Goal: Information Seeking & Learning: Check status

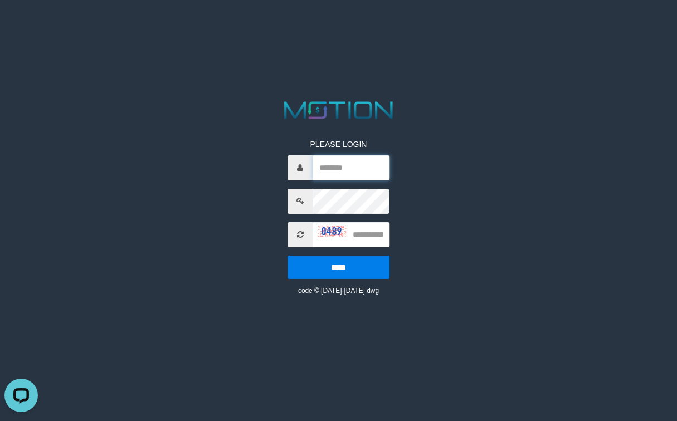
click at [350, 172] on input "text" at bounding box center [351, 167] width 77 height 25
type input "******"
click at [373, 237] on input "text" at bounding box center [351, 234] width 77 height 25
type input "****"
click at [373, 262] on input "*****" at bounding box center [338, 267] width 102 height 23
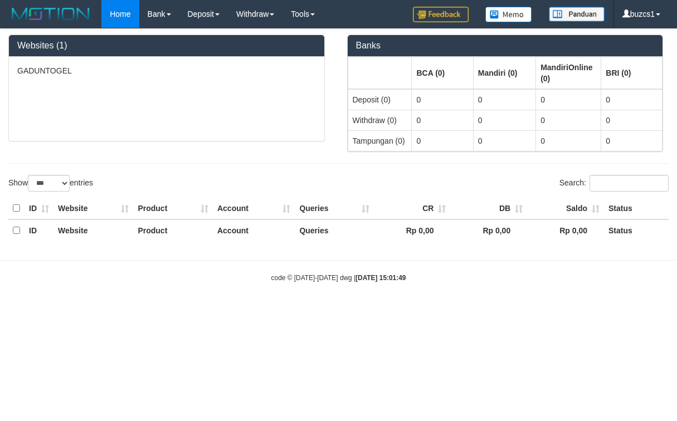
select select "***"
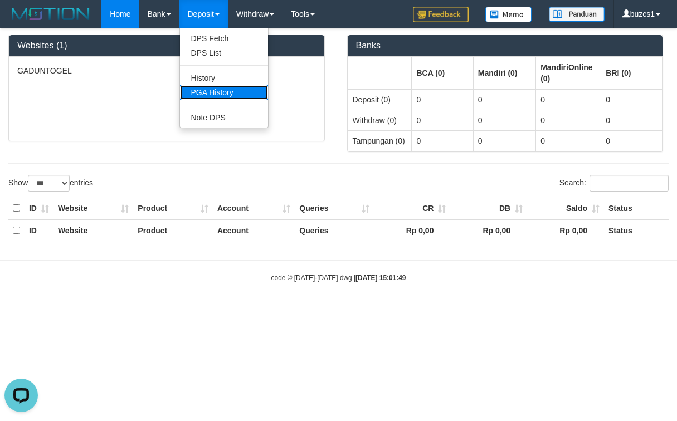
click at [226, 87] on link "PGA History" at bounding box center [224, 92] width 88 height 14
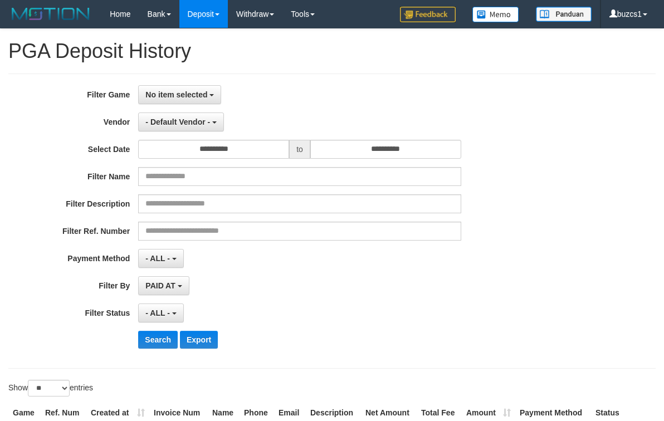
select select
select select "**"
click at [214, 94] on button "No item selected" at bounding box center [179, 94] width 83 height 19
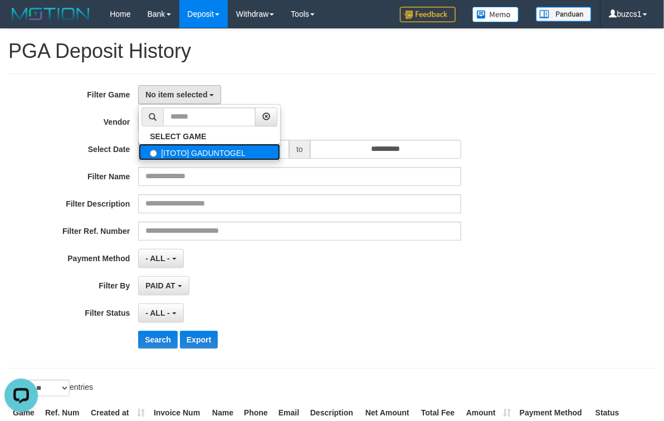
click at [246, 158] on label "[ITOTO] GADUNTOGEL" at bounding box center [209, 152] width 141 height 17
select select "****"
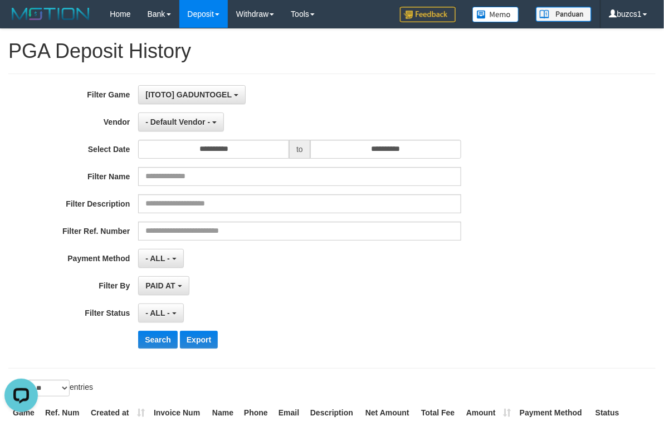
scroll to position [10, 0]
click at [216, 134] on div "**********" at bounding box center [276, 221] width 553 height 272
click at [216, 130] on button "- Default Vendor -" at bounding box center [181, 122] width 86 height 19
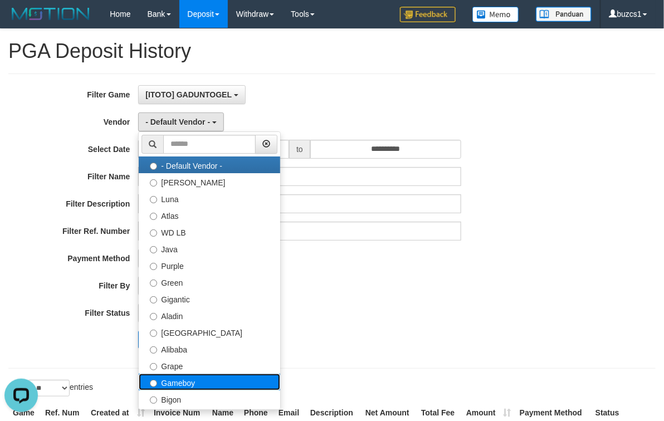
click at [217, 385] on label "Gameboy" at bounding box center [209, 382] width 141 height 17
select select "**********"
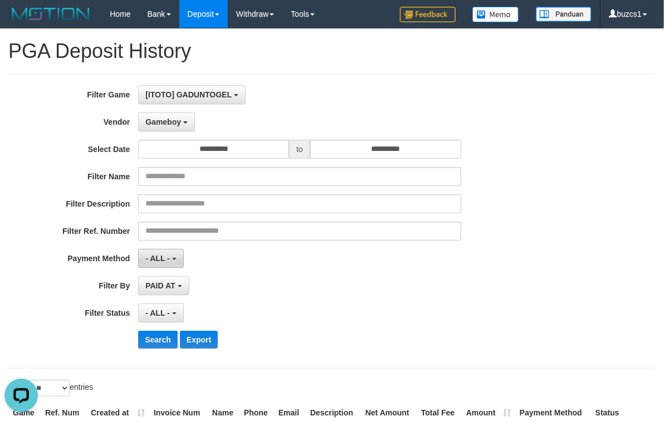
click at [174, 256] on button "- ALL -" at bounding box center [160, 258] width 45 height 19
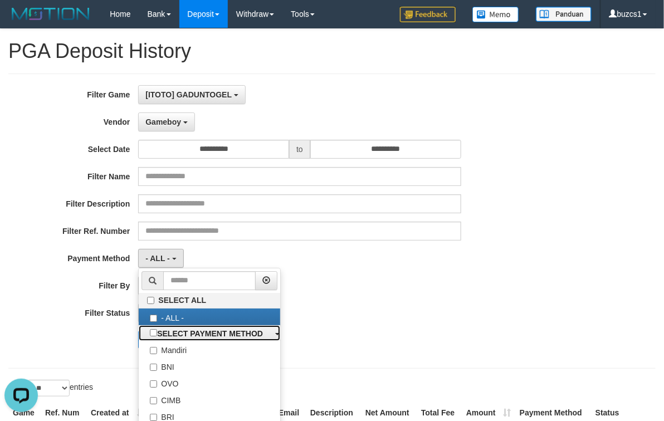
drag, startPoint x: 240, startPoint y: 336, endPoint x: 318, endPoint y: 336, distance: 78.0
click at [240, 336] on b "SELECT PAYMENT METHOD" at bounding box center [210, 333] width 106 height 9
select select "*********"
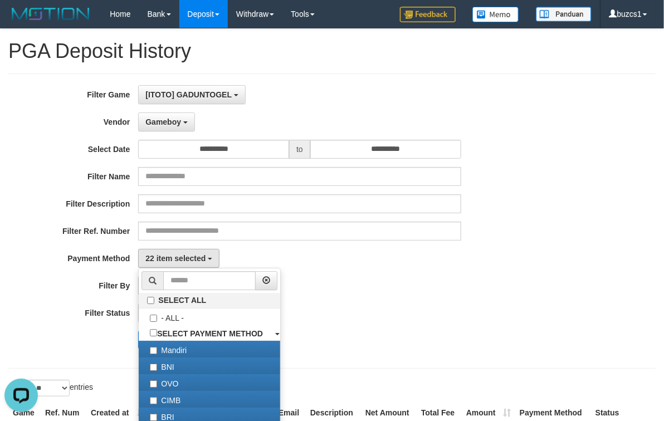
drag, startPoint x: 437, startPoint y: 340, endPoint x: 408, endPoint y: 339, distance: 28.4
click at [433, 340] on div "Search Export" at bounding box center [345, 340] width 415 height 18
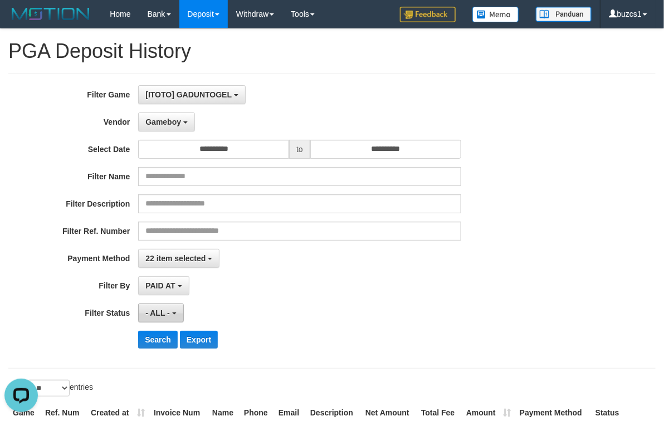
click at [174, 313] on button "- ALL -" at bounding box center [160, 313] width 45 height 19
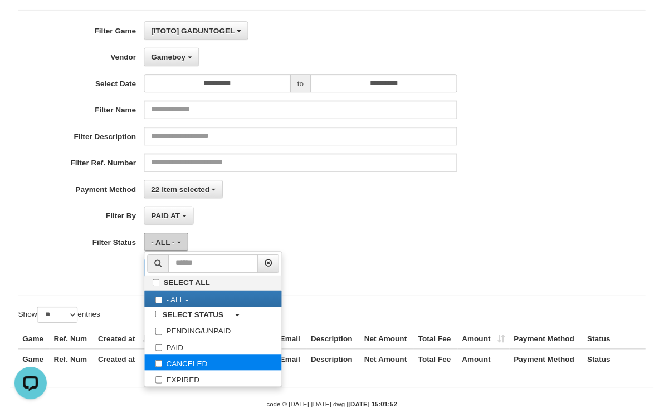
scroll to position [96, 0]
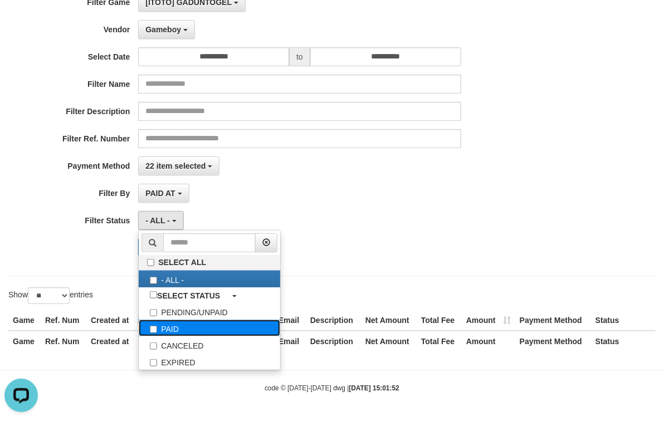
click at [221, 333] on label "PAID" at bounding box center [209, 328] width 141 height 17
select select "*"
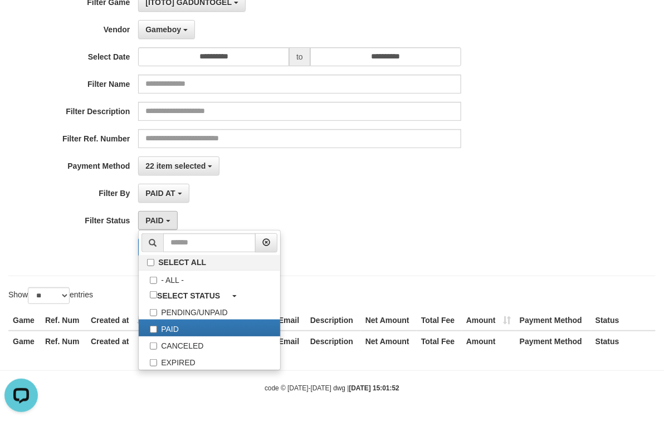
drag, startPoint x: 429, startPoint y: 287, endPoint x: 173, endPoint y: 256, distance: 258.7
click at [428, 287] on div at bounding box center [498, 287] width 332 height 1
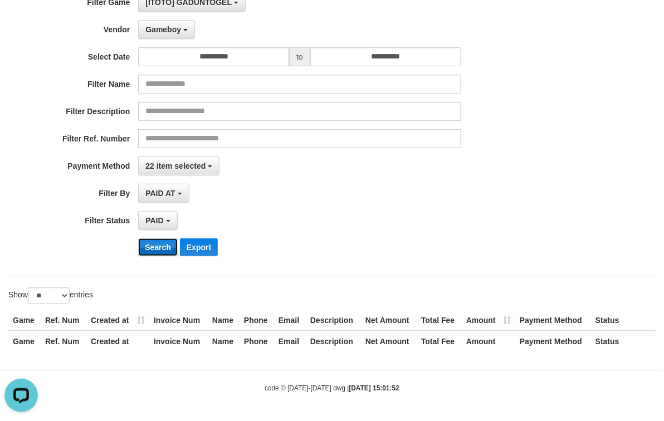
click at [149, 247] on button "Search" at bounding box center [158, 247] width 40 height 18
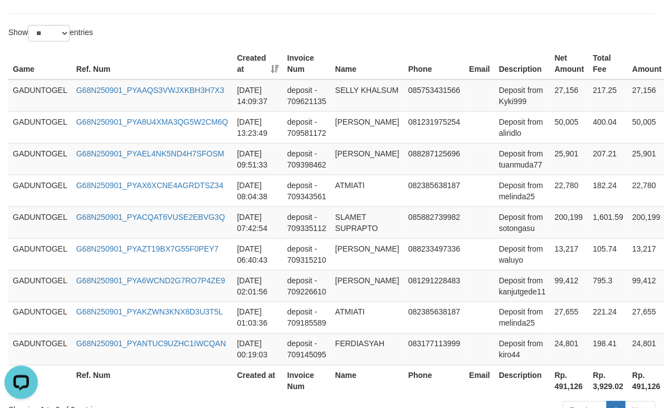
scroll to position [440, 0]
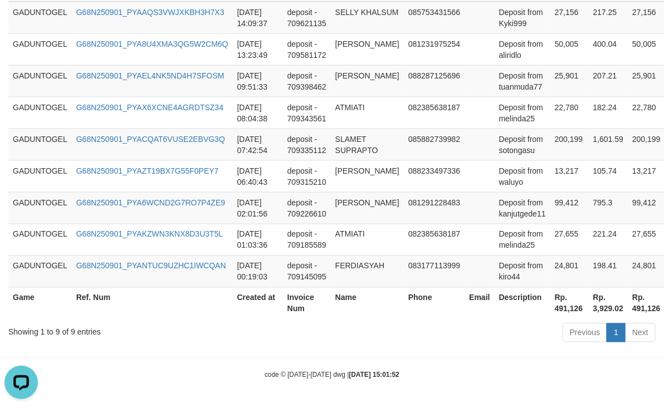
click at [480, 373] on div "code © 2012-2018 dwg | 2025/09/01 15:01:52" at bounding box center [332, 374] width 664 height 11
click at [223, 371] on div "code © 2012-2018 dwg | 2025/09/01 15:01:52" at bounding box center [332, 374] width 664 height 11
click at [132, 380] on div "code © 2012-2018 dwg | 2025/09/01 15:01:52" at bounding box center [332, 374] width 664 height 11
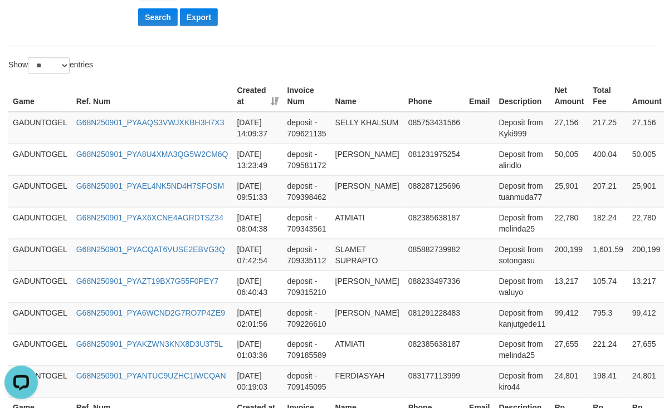
scroll to position [161, 0]
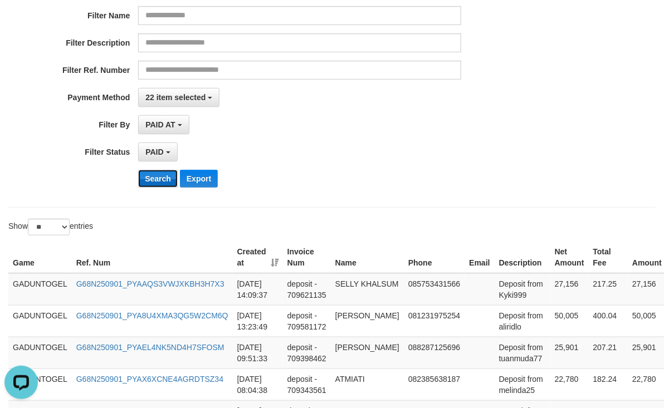
click at [149, 179] on button "Search" at bounding box center [158, 179] width 40 height 18
click at [485, 172] on div "Search Export" at bounding box center [345, 179] width 415 height 18
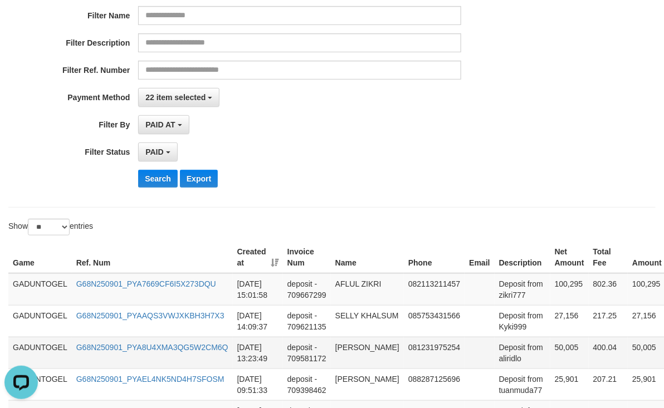
click at [551, 352] on td "50,005" at bounding box center [569, 353] width 38 height 32
copy td "50,005"
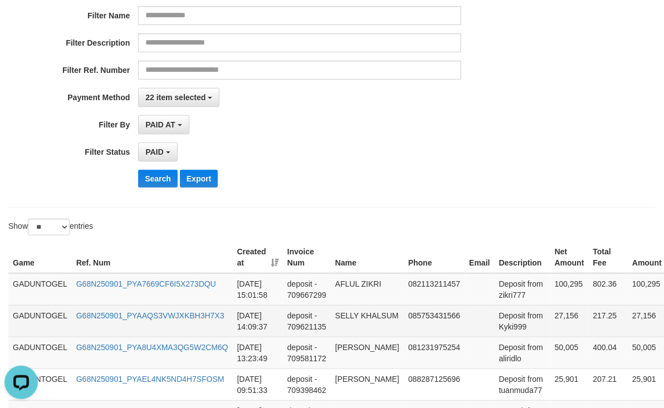
click at [550, 316] on td "27,156" at bounding box center [569, 321] width 38 height 32
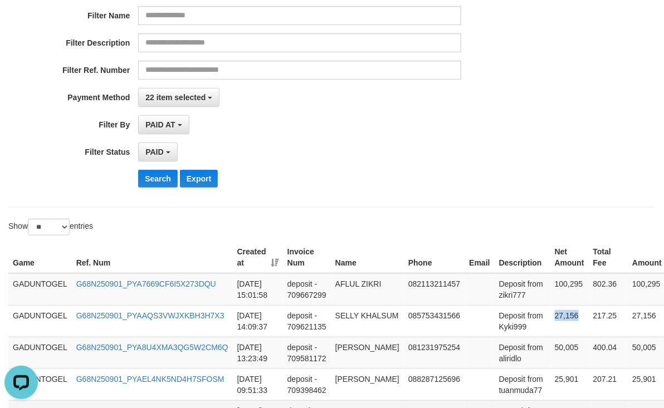
copy td "27,156"
click at [557, 285] on td "100,295" at bounding box center [569, 290] width 38 height 32
copy td "100,295"
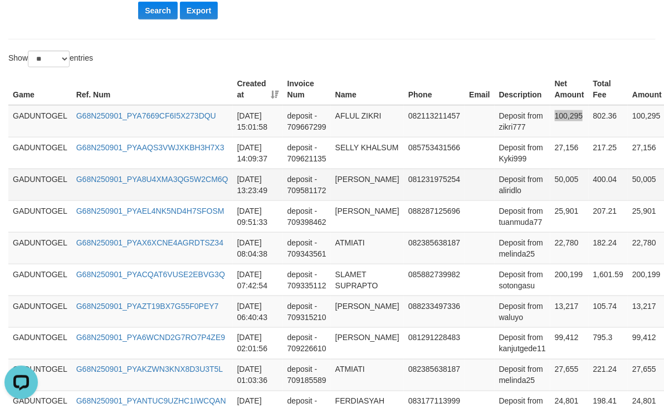
scroll to position [193, 0]
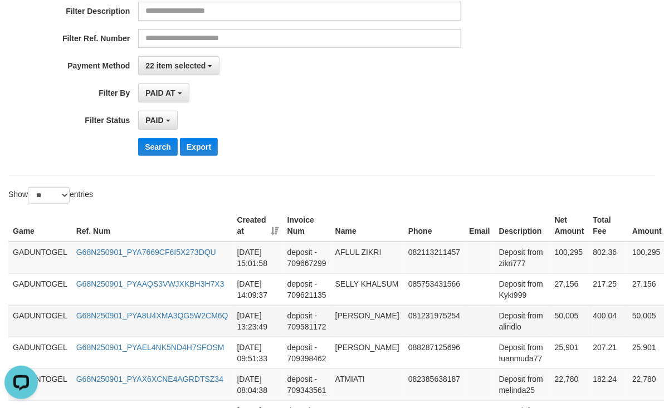
click at [335, 316] on td "ALI RIDLO ARIFIN" at bounding box center [367, 321] width 73 height 32
copy td "ALI RIDLO ARIFIN"
drag, startPoint x: 335, startPoint y: 316, endPoint x: 353, endPoint y: 326, distance: 20.7
click at [353, 326] on td "ALI RIDLO ARIFIN" at bounding box center [367, 321] width 73 height 32
click at [498, 333] on td "Deposit from aliridlo" at bounding box center [523, 321] width 56 height 32
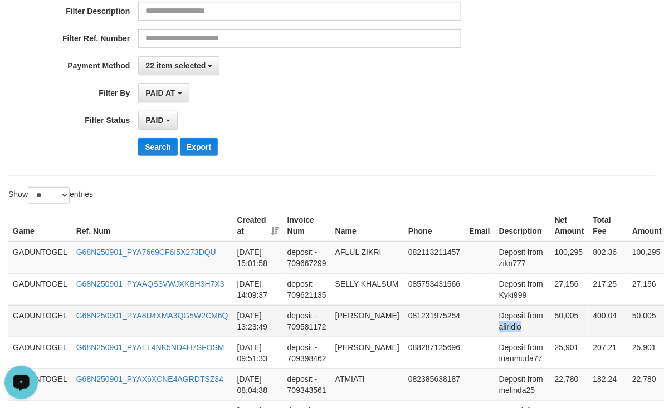
click at [498, 333] on td "Deposit from aliridlo" at bounding box center [523, 321] width 56 height 32
copy td "aliridlo"
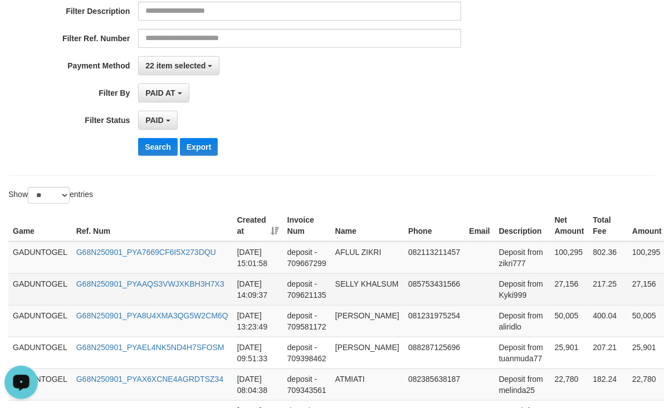
click at [348, 285] on td "SELLY KHALSUM" at bounding box center [367, 290] width 73 height 32
copy td "SELLY KHALSUM"
drag, startPoint x: 348, startPoint y: 285, endPoint x: 369, endPoint y: 301, distance: 27.0
click at [369, 301] on td "SELLY KHALSUM" at bounding box center [367, 290] width 73 height 32
click at [502, 299] on td "Deposit from Kyki999" at bounding box center [523, 290] width 56 height 32
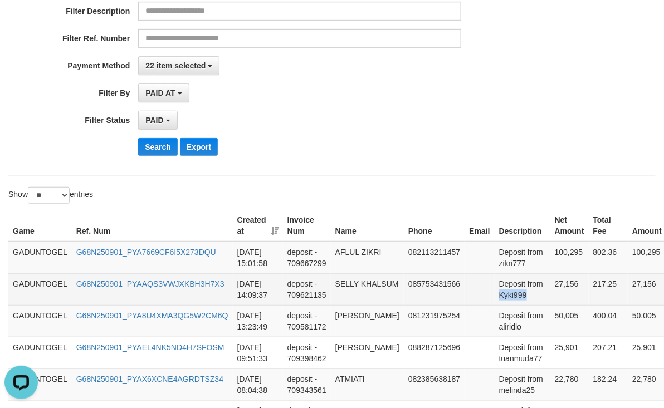
click at [502, 299] on td "Deposit from Kyki999" at bounding box center [523, 290] width 56 height 32
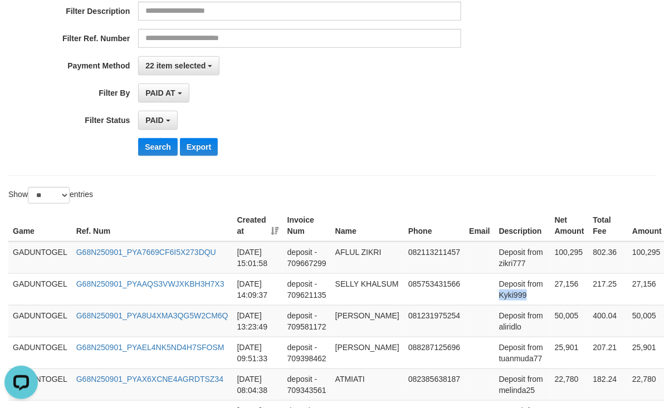
copy td "Kyki999"
click at [341, 256] on td "AFLUL ZIKRI" at bounding box center [367, 258] width 73 height 32
copy td "AFLUL ZIKRI"
drag, startPoint x: 341, startPoint y: 256, endPoint x: 367, endPoint y: 255, distance: 25.1
click at [367, 255] on td "AFLUL ZIKRI" at bounding box center [367, 258] width 73 height 32
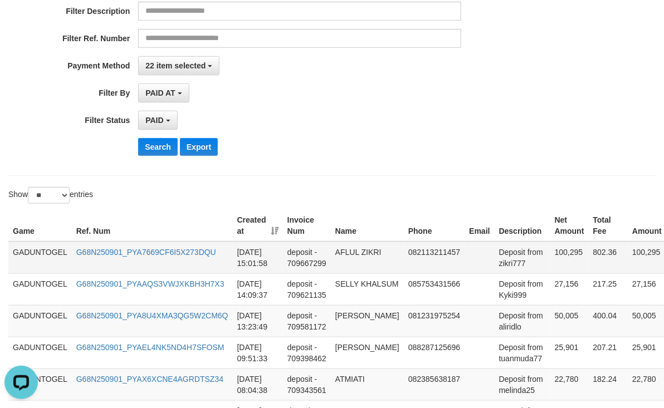
click at [495, 266] on td "Deposit from zikri777" at bounding box center [523, 258] width 56 height 32
copy td "zikri777"
click at [143, 156] on button "Search" at bounding box center [158, 147] width 40 height 18
click at [144, 149] on button "Search" at bounding box center [158, 147] width 40 height 18
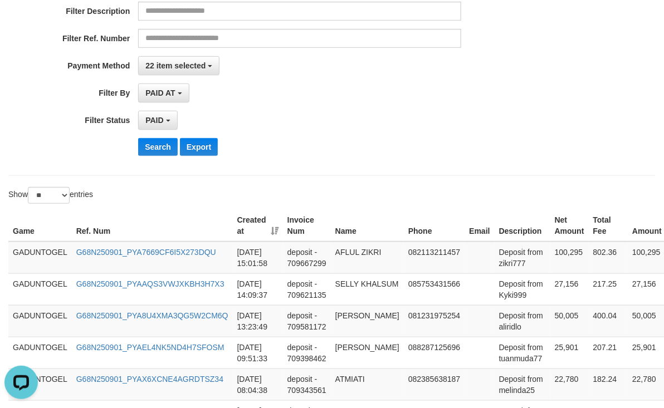
click at [611, 129] on div "**********" at bounding box center [332, 28] width 664 height 272
click at [154, 156] on button "Search" at bounding box center [158, 147] width 40 height 18
click at [163, 150] on button "Search" at bounding box center [158, 147] width 40 height 18
click at [418, 179] on div "**********" at bounding box center [332, 227] width 664 height 782
click at [159, 156] on button "Search" at bounding box center [158, 147] width 40 height 18
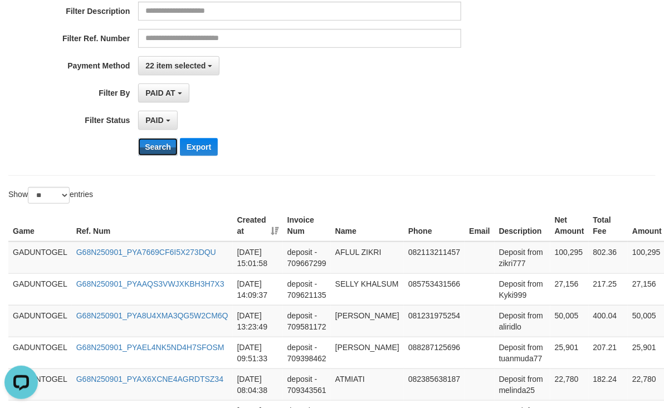
drag, startPoint x: 164, startPoint y: 142, endPoint x: 179, endPoint y: 142, distance: 15.0
click at [164, 142] on button "Search" at bounding box center [158, 147] width 40 height 18
click at [150, 153] on button "Search" at bounding box center [158, 147] width 40 height 18
drag, startPoint x: 453, startPoint y: 149, endPoint x: 432, endPoint y: 150, distance: 21.2
click at [450, 149] on div "Search Export" at bounding box center [345, 147] width 415 height 18
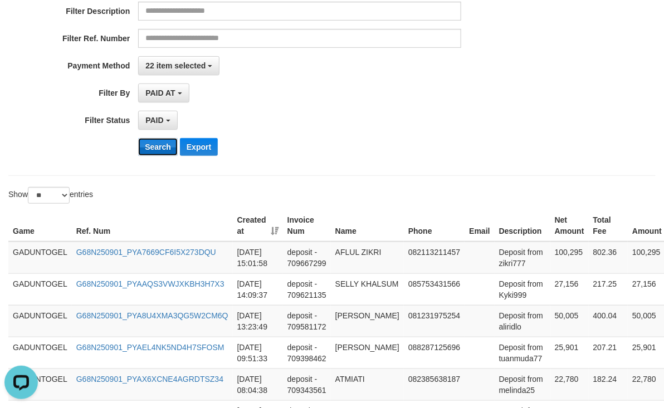
click at [170, 148] on button "Search" at bounding box center [158, 147] width 40 height 18
click at [358, 114] on div "PAID SELECT ALL - ALL - SELECT STATUS PENDING/UNPAID PAID CANCELED EXPIRED" at bounding box center [299, 120] width 323 height 19
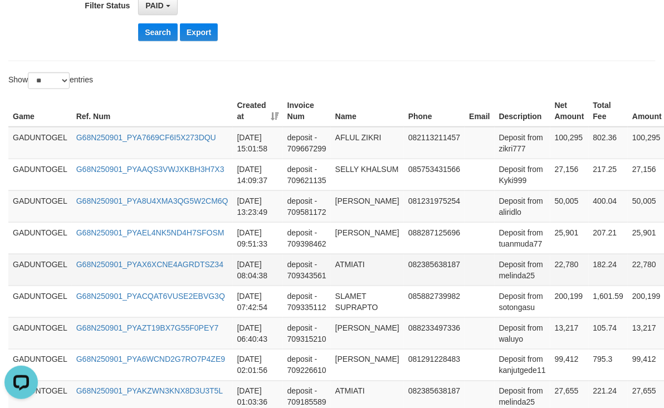
scroll to position [471, 0]
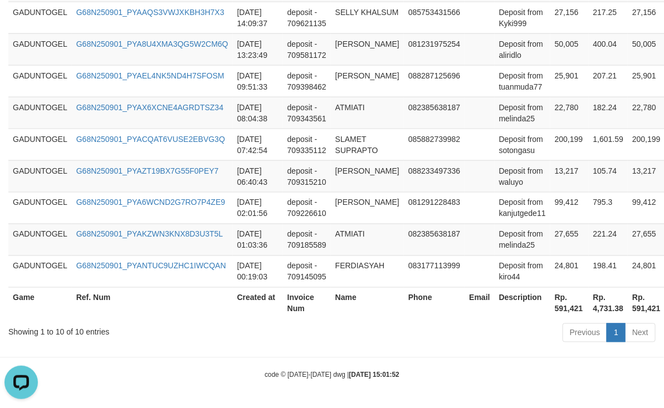
click at [349, 376] on strong "2025/09/01 15:01:52" at bounding box center [374, 376] width 50 height 8
click at [191, 378] on div "code © 2012-2018 dwg | 2025/09/01 15:01:52" at bounding box center [332, 374] width 664 height 11
click at [206, 378] on div "code © 2012-2018 dwg | 2025/09/01 15:01:52" at bounding box center [332, 374] width 664 height 11
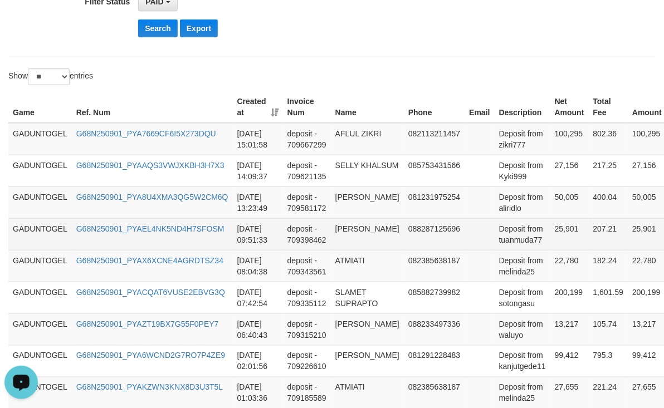
scroll to position [53, 0]
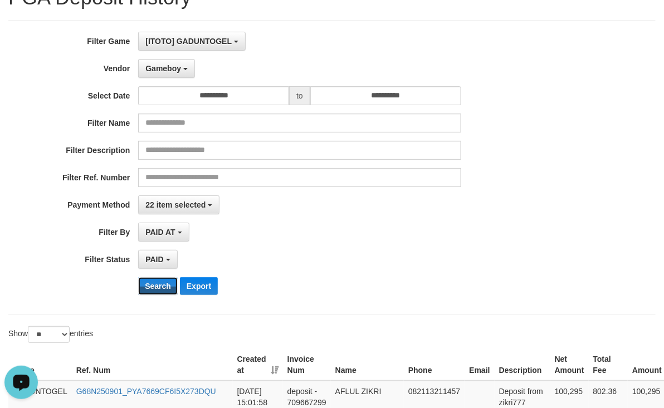
drag, startPoint x: 167, startPoint y: 290, endPoint x: 194, endPoint y: 278, distance: 29.7
click at [171, 291] on button "Search" at bounding box center [158, 286] width 40 height 18
click at [149, 295] on button "Search" at bounding box center [158, 286] width 40 height 18
click at [147, 290] on button "Search" at bounding box center [158, 286] width 40 height 18
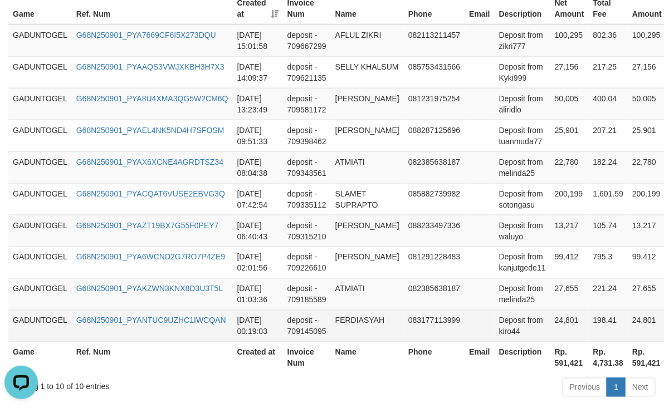
scroll to position [471, 0]
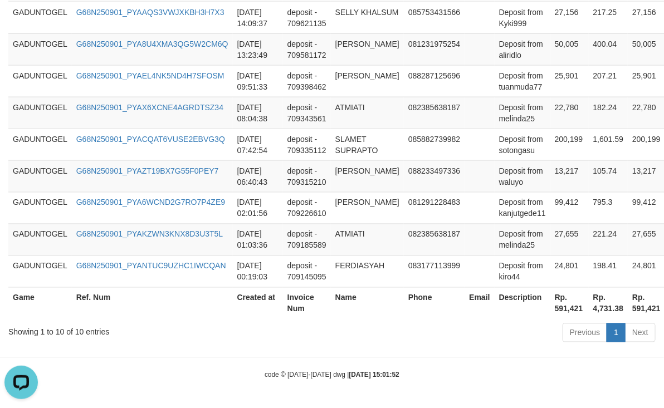
click at [266, 369] on div "code © 2012-2018 dwg | 2025/09/01 15:01:52" at bounding box center [332, 374] width 664 height 11
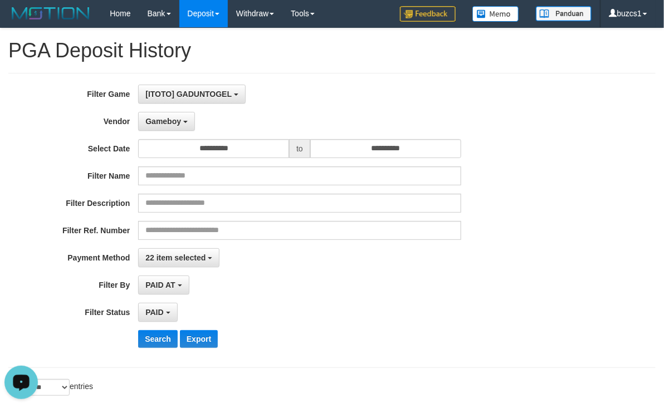
scroll to position [0, 0]
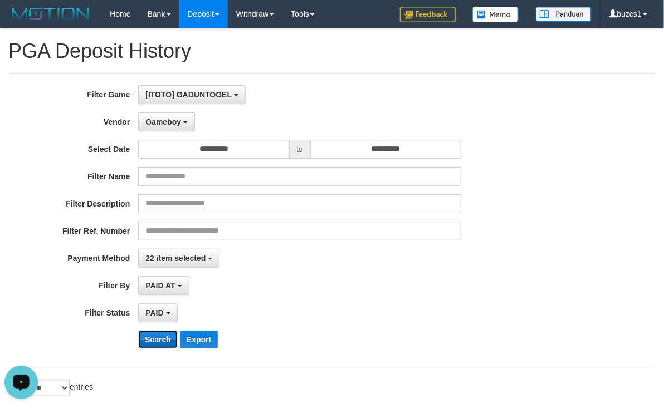
drag, startPoint x: 149, startPoint y: 343, endPoint x: 392, endPoint y: 290, distance: 248.2
click at [150, 343] on button "Search" at bounding box center [158, 340] width 40 height 18
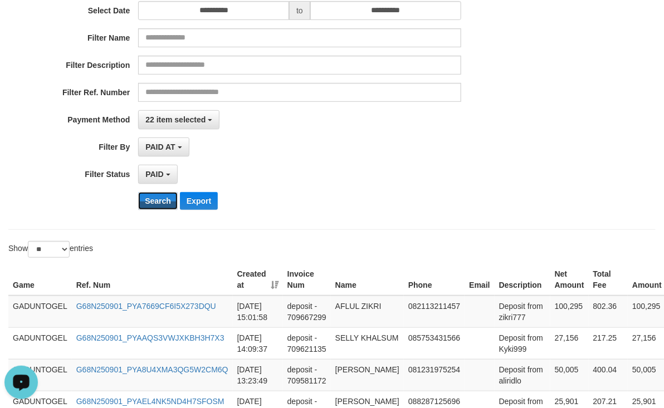
scroll to position [278, 0]
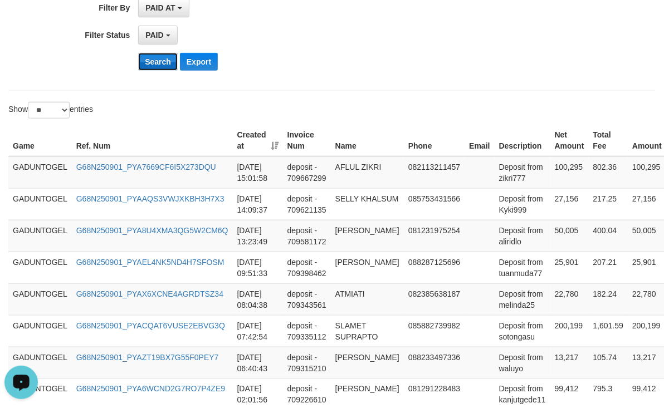
click at [156, 69] on button "Search" at bounding box center [158, 62] width 40 height 18
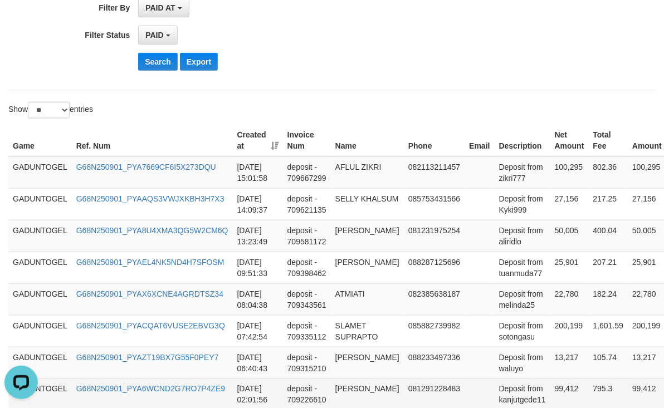
click at [208, 402] on td "G68N250901_PYA6WCND2G7RO7P4ZE9" at bounding box center [152, 395] width 161 height 32
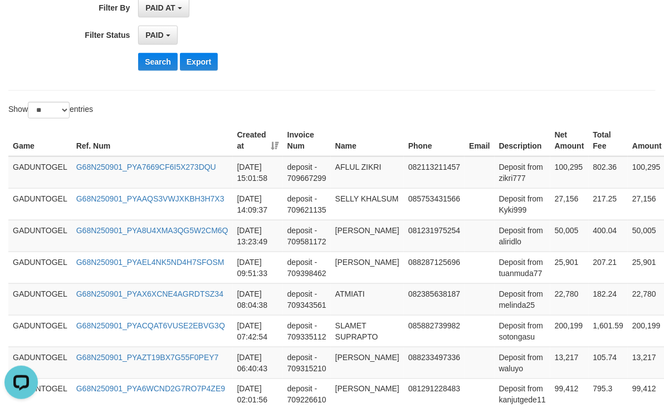
drag, startPoint x: 592, startPoint y: 80, endPoint x: 443, endPoint y: 56, distance: 151.3
